Goal: Communication & Community: Ask a question

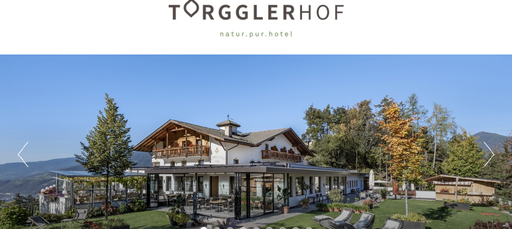
click at [402, 40] on div at bounding box center [256, 17] width 465 height 66
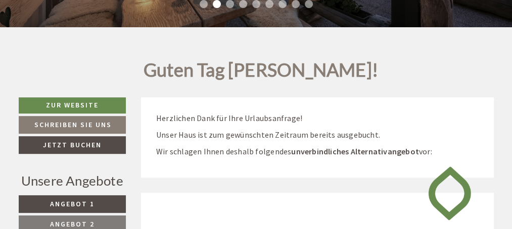
scroll to position [298, 0]
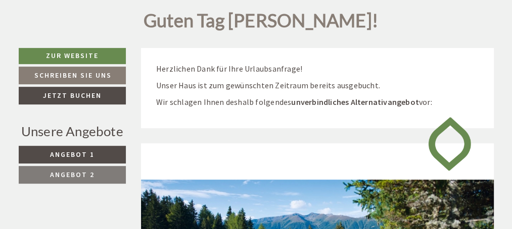
click at [88, 154] on span "Angebot 1" at bounding box center [72, 154] width 44 height 9
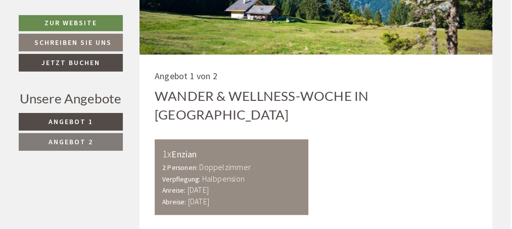
scroll to position [519, 2]
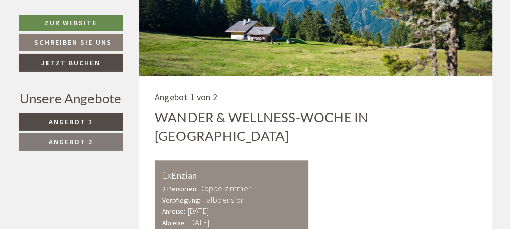
click at [69, 138] on span "Angebot 2" at bounding box center [70, 141] width 44 height 9
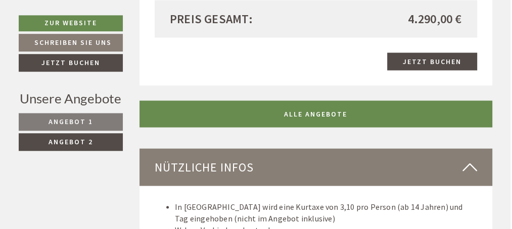
scroll to position [1238, 2]
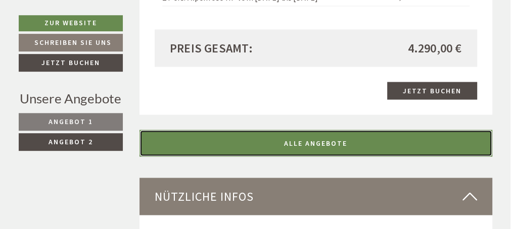
click at [188, 130] on link "ALLE ANGEBOTE" at bounding box center [315, 143] width 353 height 27
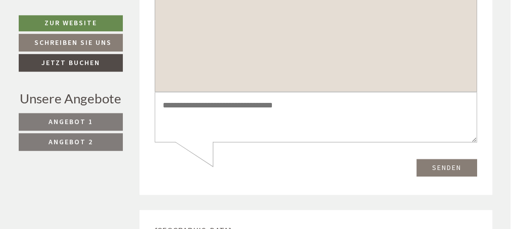
scroll to position [3588, 2]
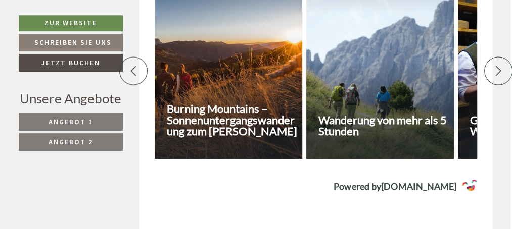
click at [203, 143] on div "[PERSON_NAME] & Aktiv € 20 Burning Mountains – Sonnenuntergangswanderung zum [P…" at bounding box center [316, 57] width 322 height 243
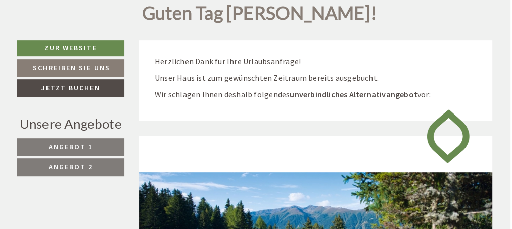
scroll to position [288, 2]
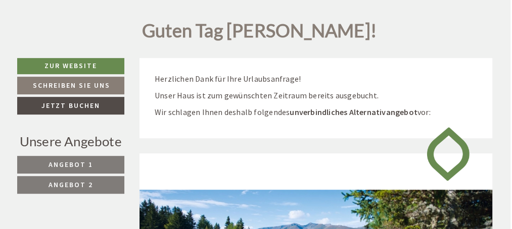
drag, startPoint x: 116, startPoint y: 135, endPoint x: 100, endPoint y: 89, distance: 49.0
click at [106, 119] on div "Zur Website Schreiben Sie uns Jetzt buchen Unsere Angebote Angebot 1 Angebot 2" at bounding box center [71, 132] width 108 height 148
click at [99, 84] on link "Schreiben Sie uns" at bounding box center [71, 86] width 108 height 18
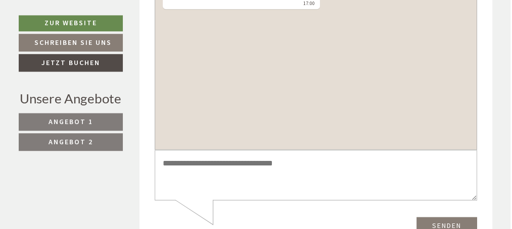
scroll to position [3477, 2]
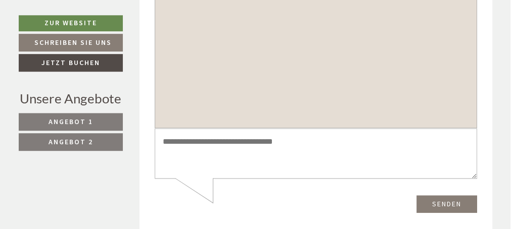
click at [167, 151] on textarea at bounding box center [316, 154] width 322 height 51
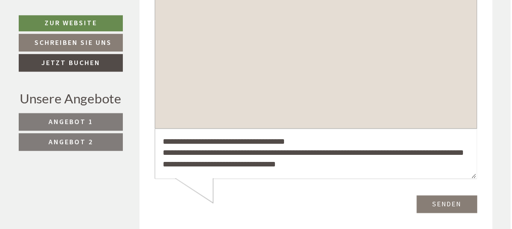
scroll to position [0, 0]
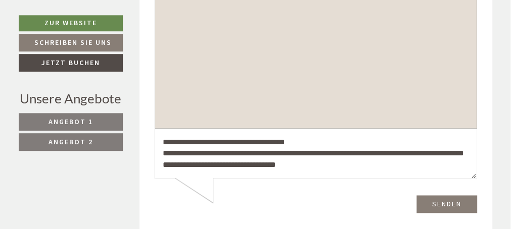
type textarea "**********"
click at [445, 206] on button "Senden" at bounding box center [446, 205] width 61 height 18
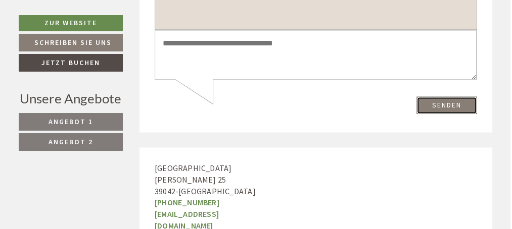
scroll to position [3580, 2]
